Goal: Register for event/course

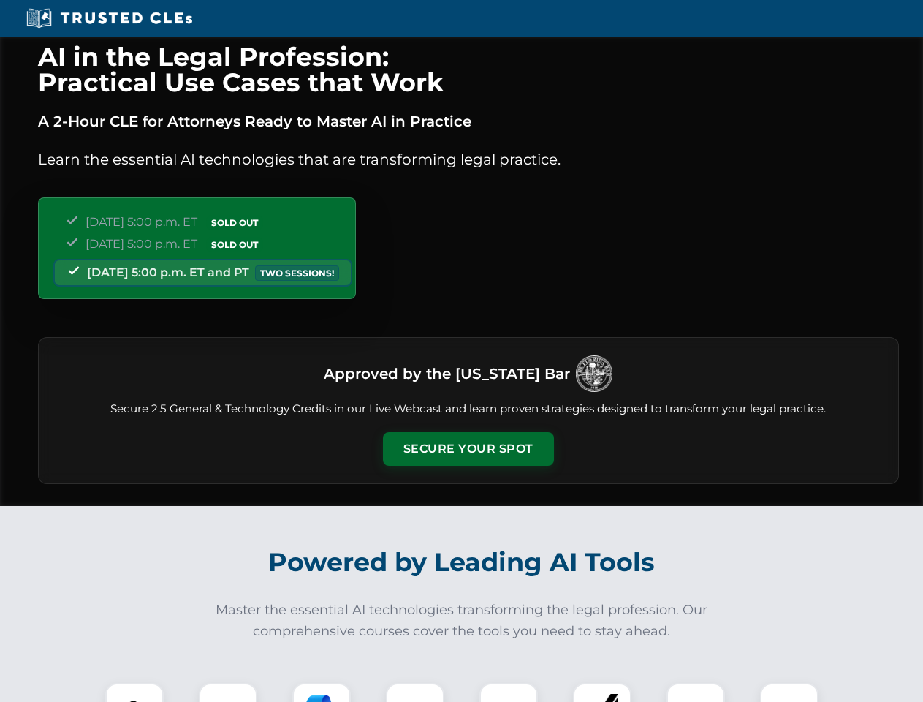
click at [468, 449] on button "Secure Your Spot" at bounding box center [468, 449] width 171 height 34
click at [134, 692] on img at bounding box center [134, 712] width 42 height 42
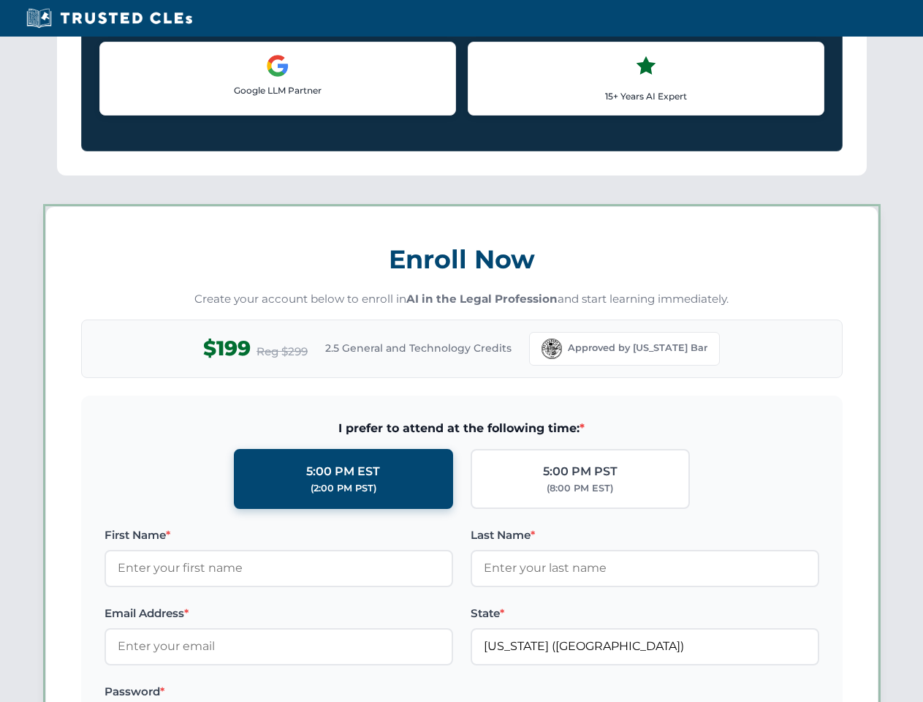
click at [322, 692] on label "Password *" at bounding box center [279, 692] width 349 height 18
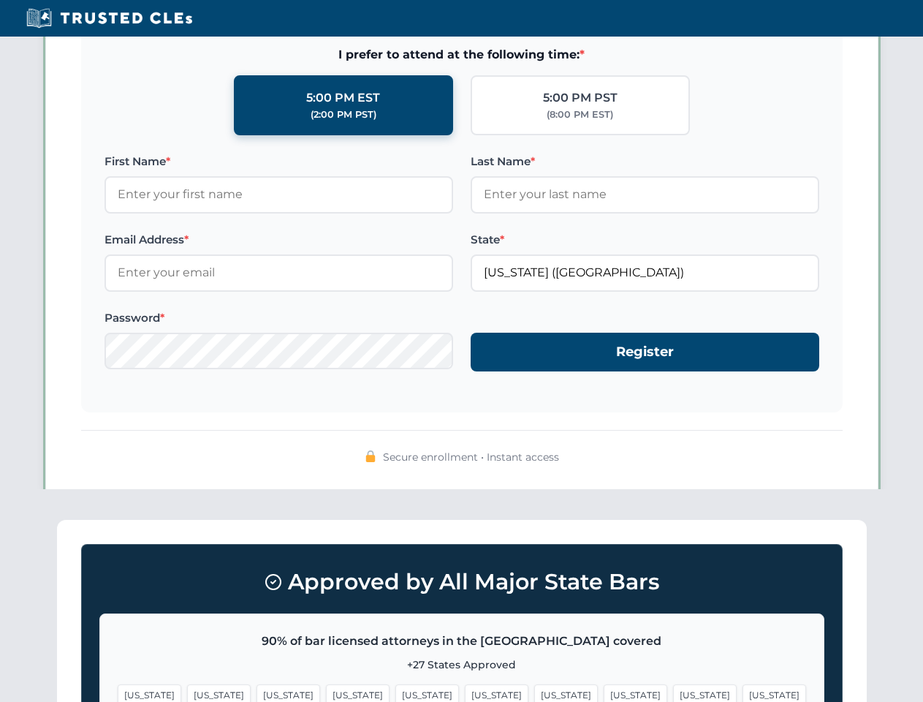
click at [673, 692] on span "[US_STATE]" at bounding box center [705, 694] width 64 height 21
